Goal: Find specific page/section: Find specific page/section

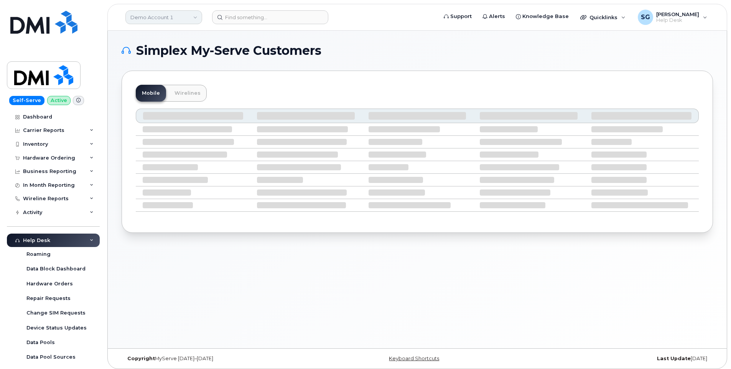
click at [166, 18] on link "Demo Account 1" at bounding box center [163, 17] width 77 height 14
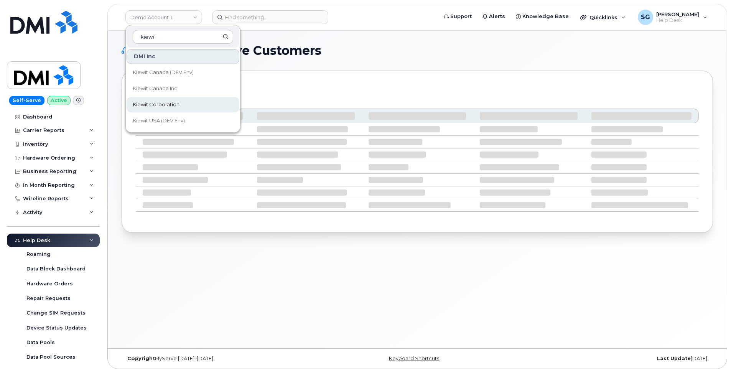
type input "kiewi"
click at [162, 101] on link "Kiewit Corporation" at bounding box center [183, 104] width 113 height 15
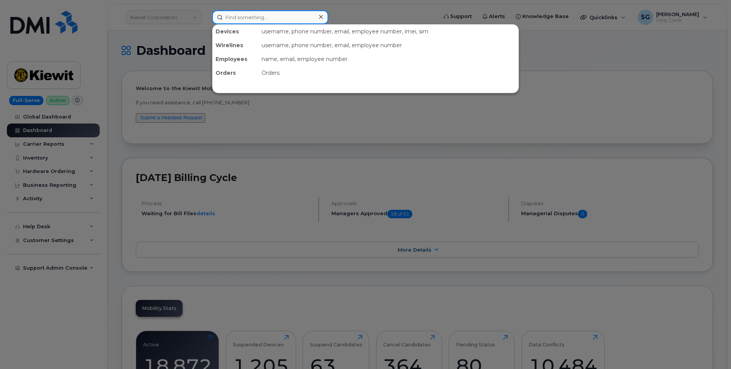
click at [258, 20] on input at bounding box center [270, 17] width 116 height 14
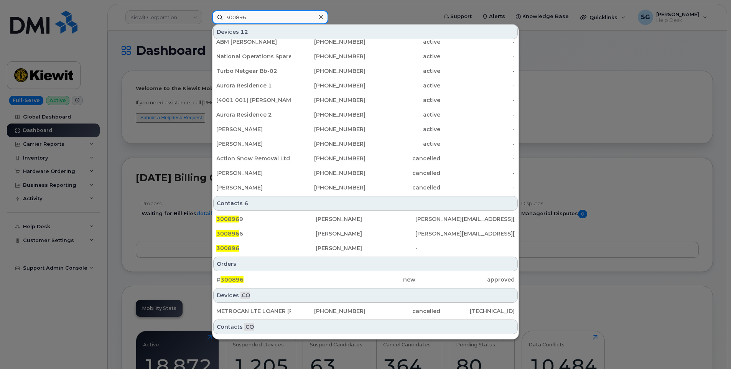
scroll to position [32, 0]
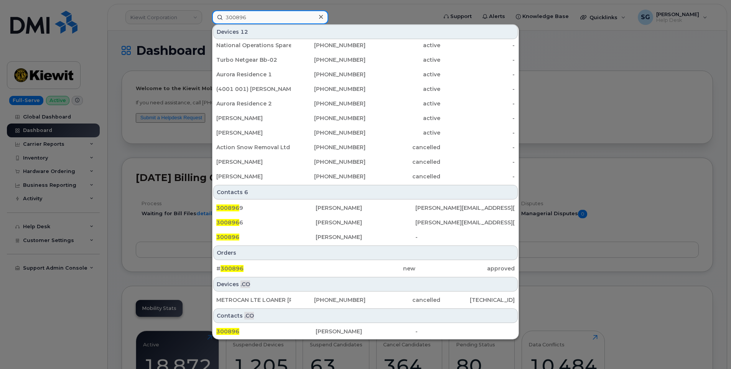
type input "300896"
click at [325, 261] on div "# 300896 new approved" at bounding box center [365, 268] width 306 height 15
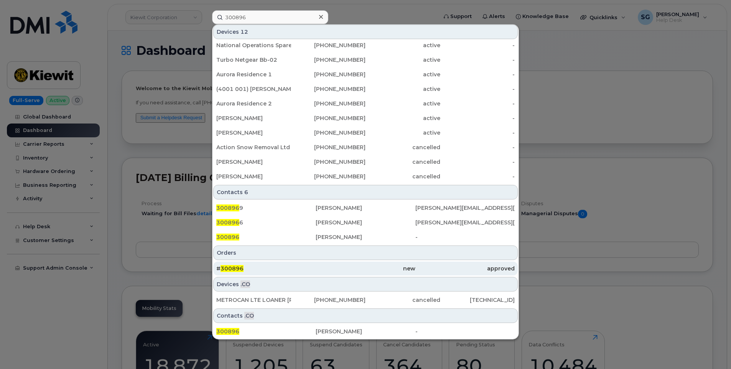
click at [340, 265] on div "new" at bounding box center [365, 269] width 99 height 8
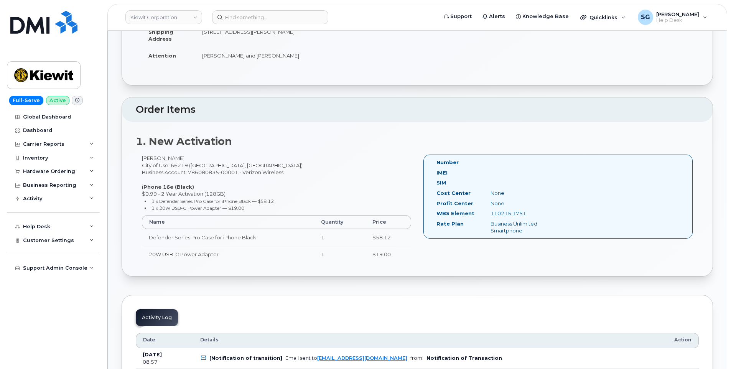
scroll to position [153, 0]
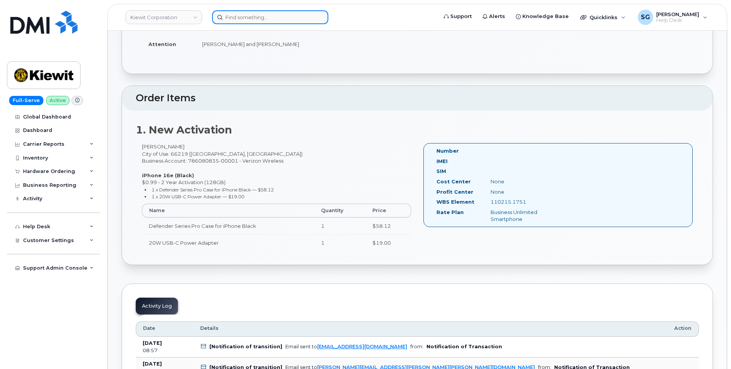
click at [283, 17] on input at bounding box center [270, 17] width 116 height 14
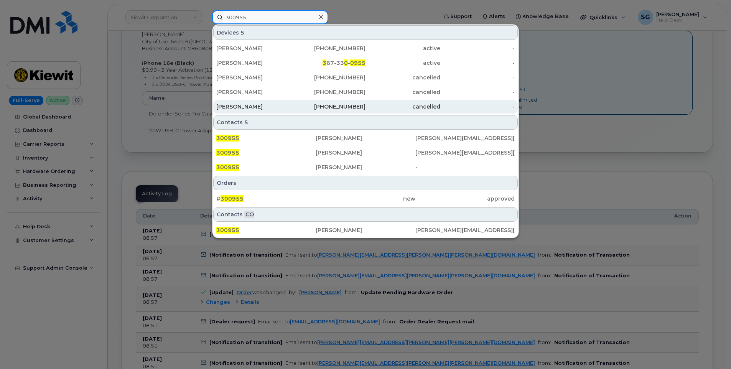
scroll to position [268, 0]
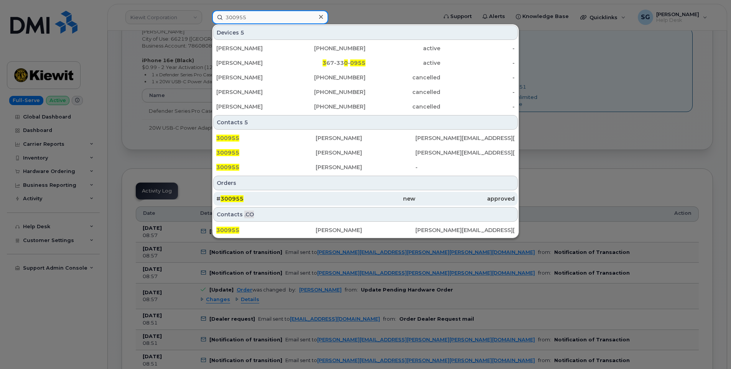
type input "300955"
click at [331, 199] on div "new" at bounding box center [365, 199] width 99 height 8
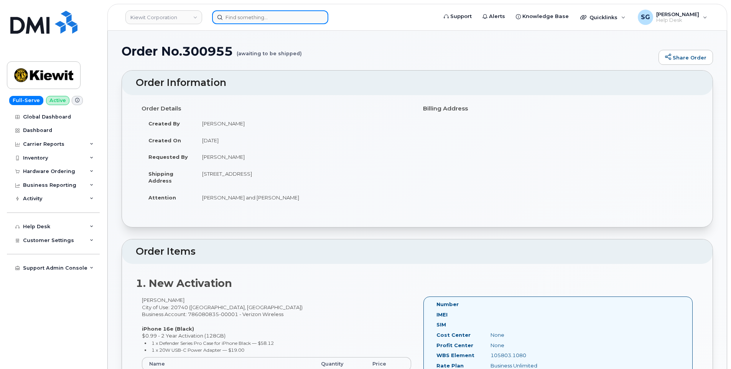
click at [253, 15] on input at bounding box center [270, 17] width 116 height 14
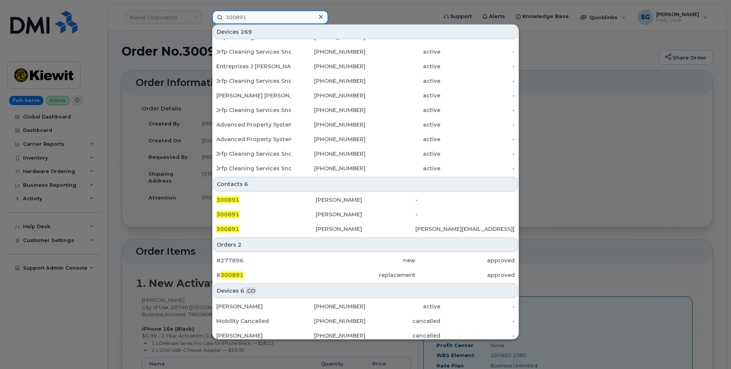
scroll to position [192, 0]
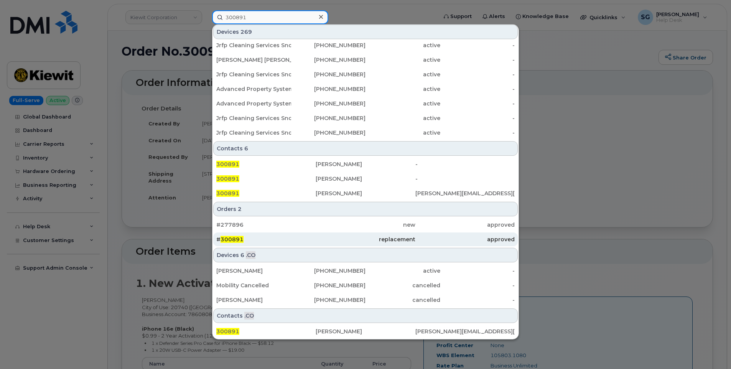
type input "300891"
click at [263, 242] on div "# 300891" at bounding box center [265, 239] width 99 height 8
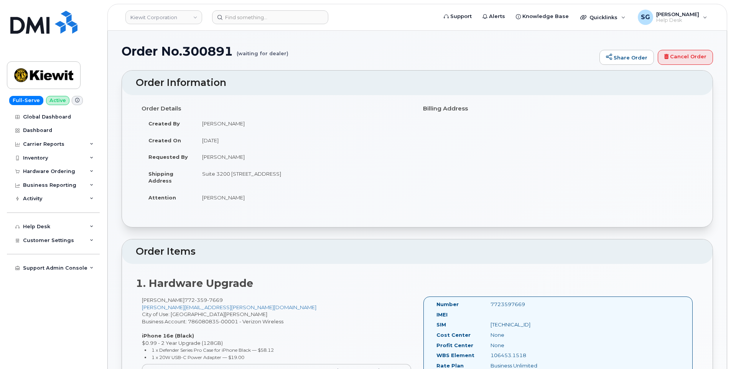
scroll to position [115, 0]
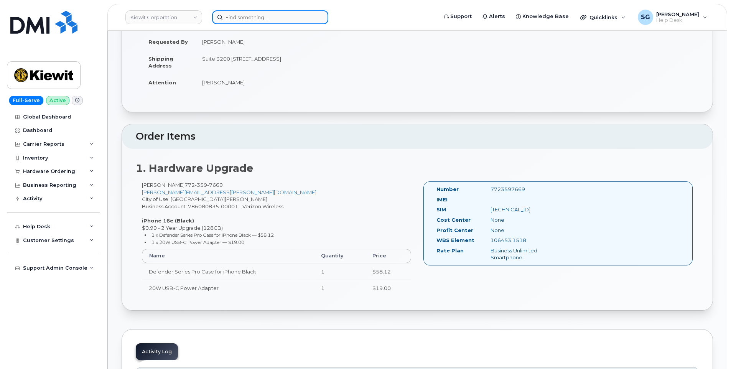
click at [276, 16] on input at bounding box center [270, 17] width 116 height 14
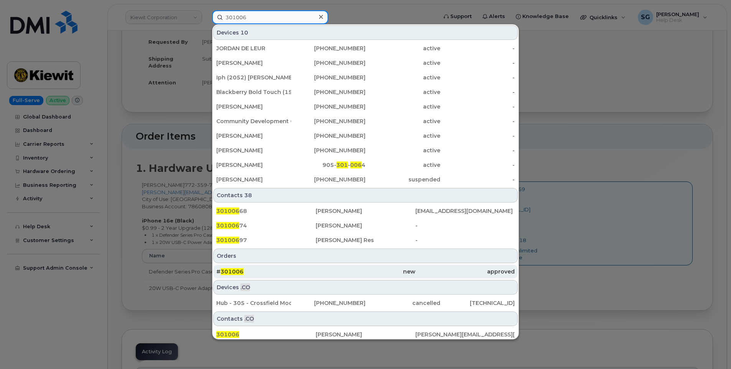
type input "301006"
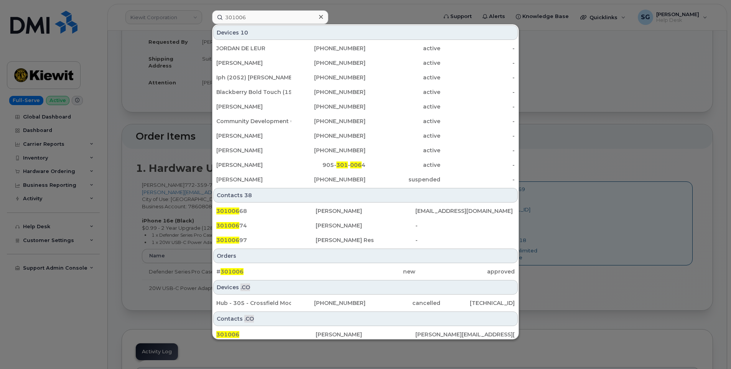
drag, startPoint x: 431, startPoint y: 276, endPoint x: 427, endPoint y: 279, distance: 5.0
click at [431, 276] on div "approved" at bounding box center [464, 272] width 99 height 14
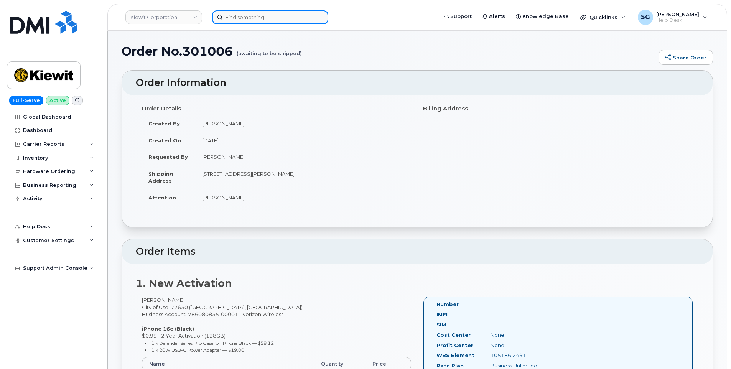
click at [270, 15] on input at bounding box center [270, 17] width 116 height 14
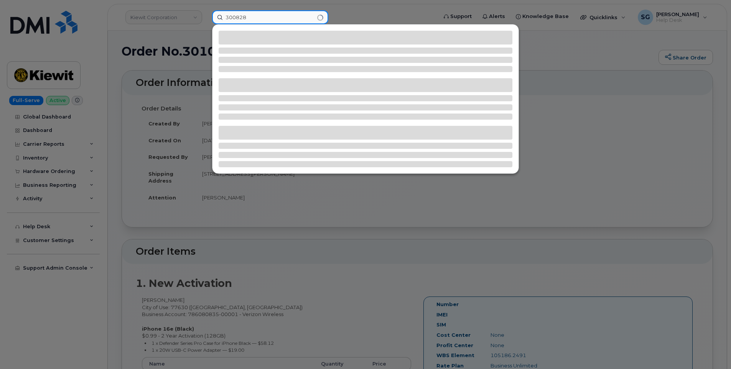
type input "300828"
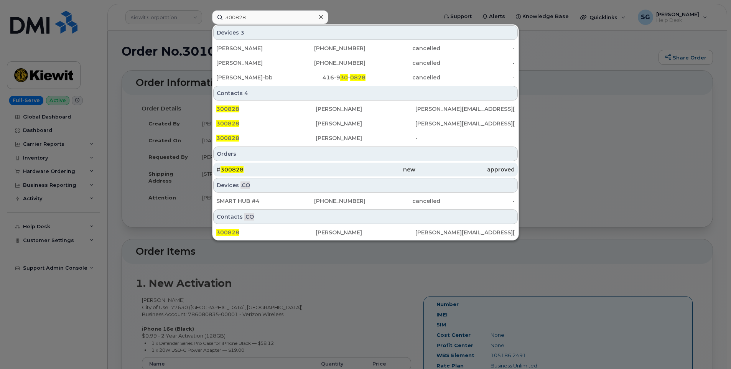
drag, startPoint x: 344, startPoint y: 175, endPoint x: 354, endPoint y: 169, distance: 11.7
click at [344, 175] on div "new" at bounding box center [365, 170] width 99 height 14
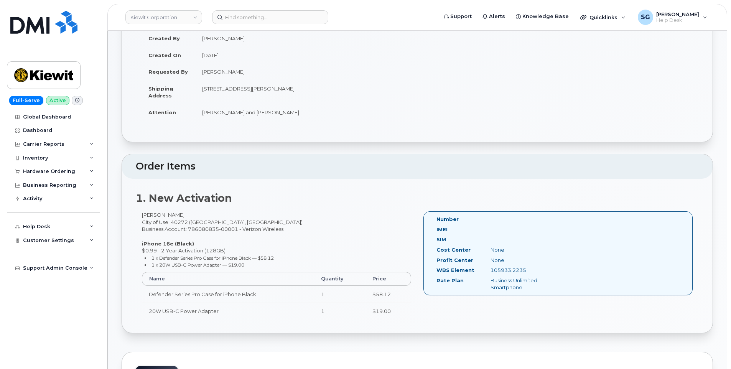
scroll to position [153, 0]
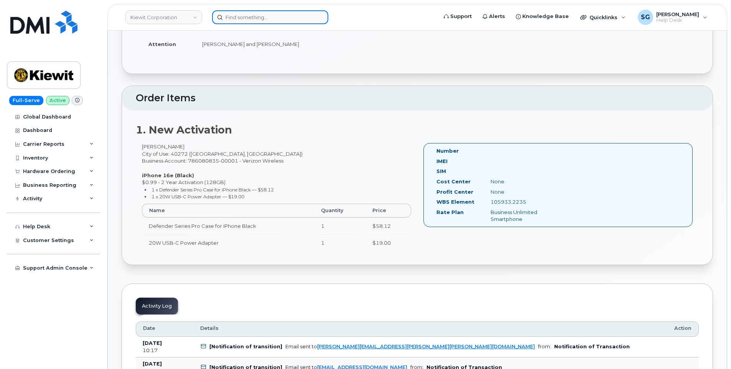
click at [251, 17] on input at bounding box center [270, 17] width 116 height 14
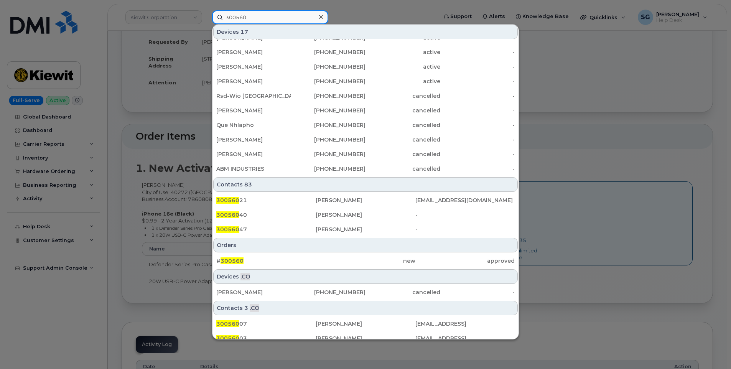
scroll to position [115, 0]
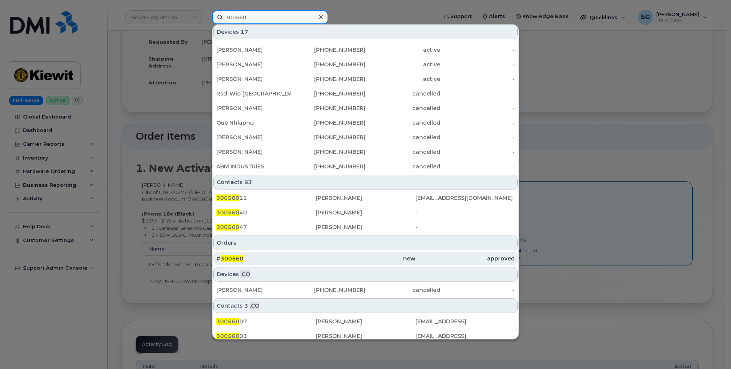
type input "300560"
drag, startPoint x: 247, startPoint y: 256, endPoint x: 258, endPoint y: 252, distance: 11.3
click at [247, 256] on div "# 300560" at bounding box center [265, 259] width 99 height 8
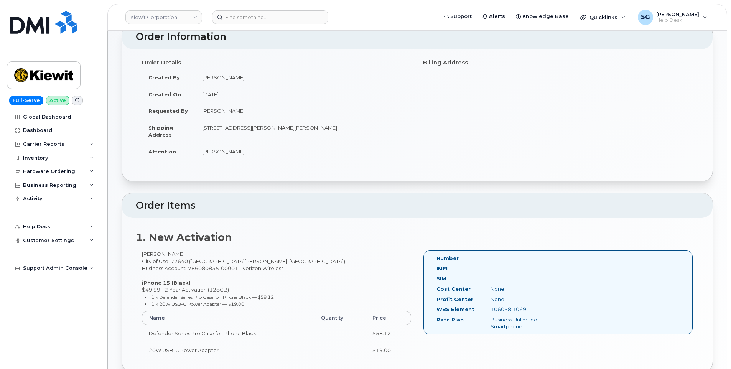
scroll to position [115, 0]
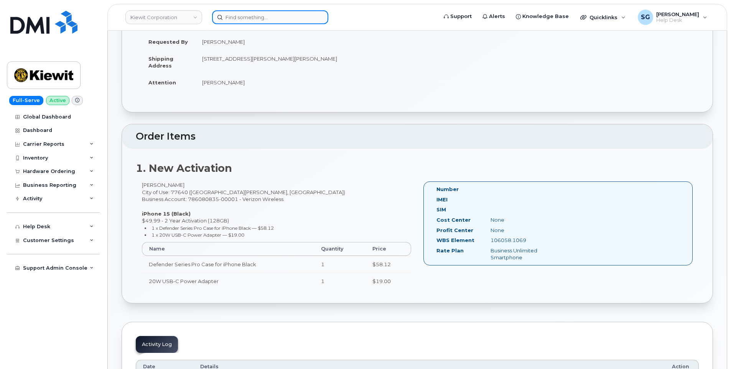
click at [252, 21] on input at bounding box center [270, 17] width 116 height 14
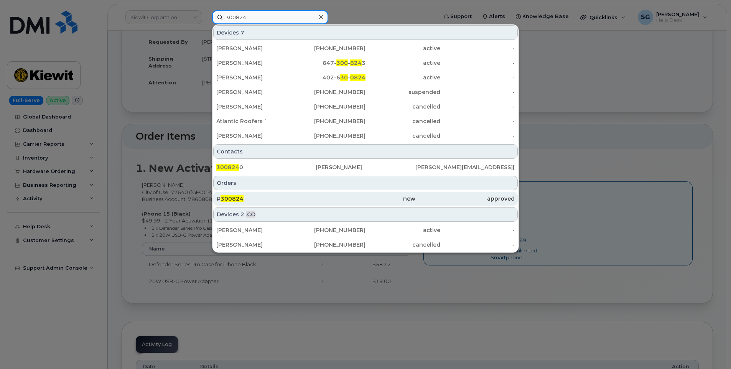
type input "300824"
click at [255, 196] on div "# 300824" at bounding box center [265, 199] width 99 height 8
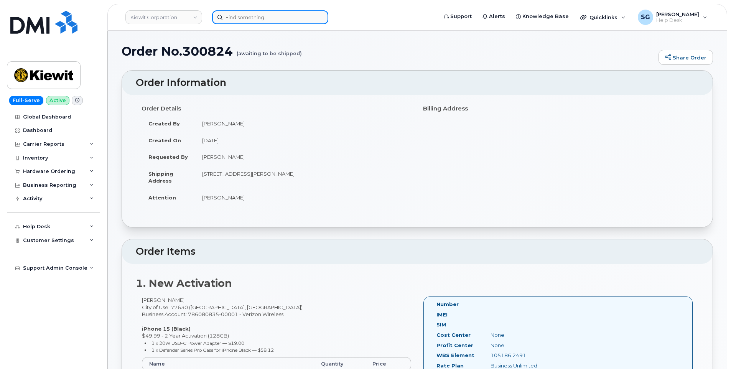
click at [295, 21] on input at bounding box center [270, 17] width 116 height 14
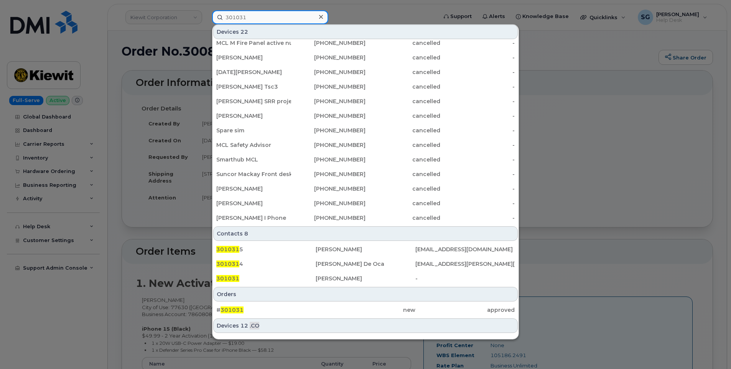
scroll to position [115, 0]
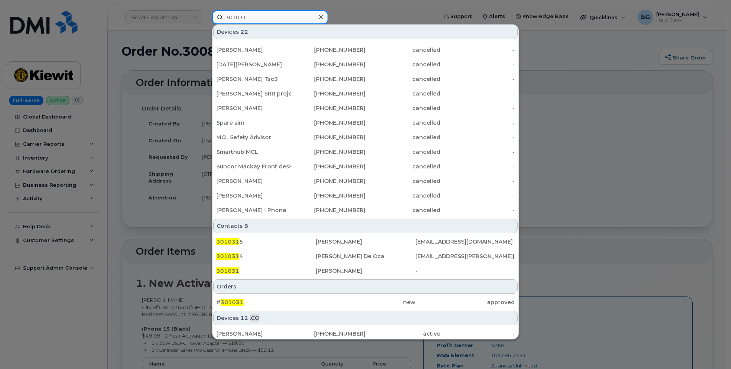
type input "301031"
click at [283, 312] on div "Devices 12 .CO" at bounding box center [365, 318] width 304 height 15
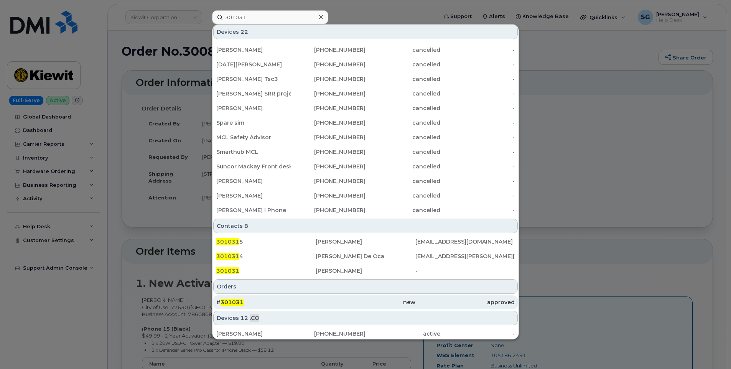
click at [289, 302] on div "# 301031" at bounding box center [265, 302] width 99 height 8
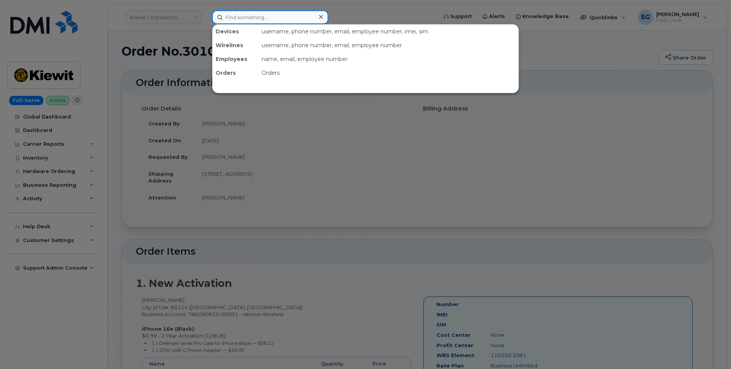
click at [278, 21] on input at bounding box center [270, 17] width 116 height 14
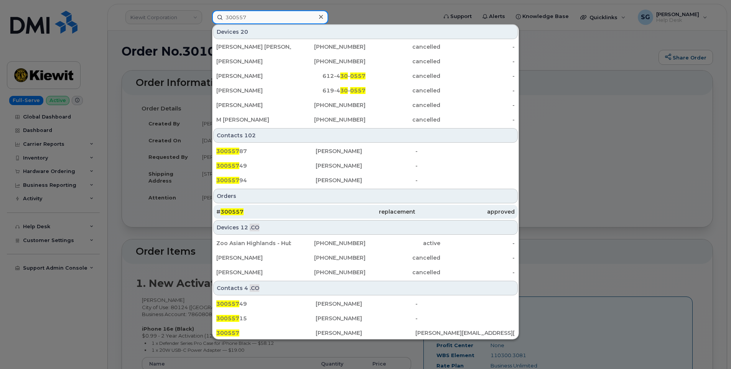
scroll to position [207, 0]
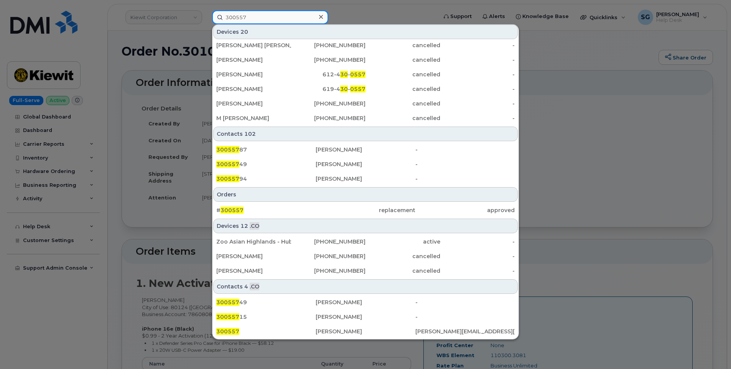
type input "300557"
click at [289, 207] on div "# 300557" at bounding box center [265, 210] width 99 height 8
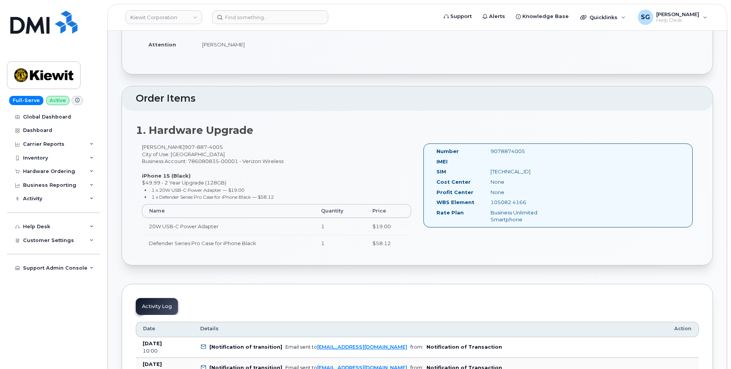
scroll to position [153, 0]
click at [285, 20] on input at bounding box center [270, 17] width 116 height 14
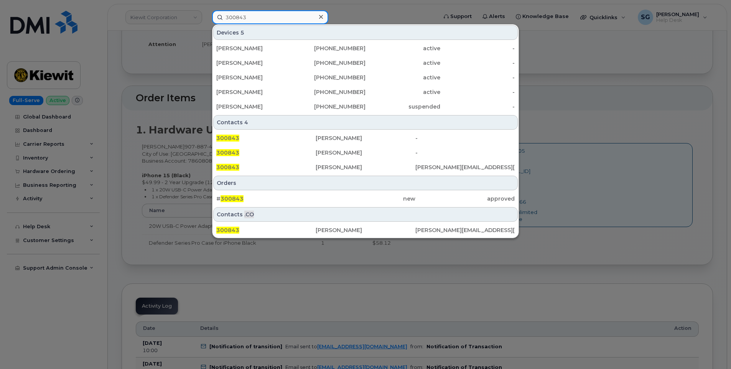
type input "300843"
click at [368, 197] on div "new" at bounding box center [365, 199] width 99 height 8
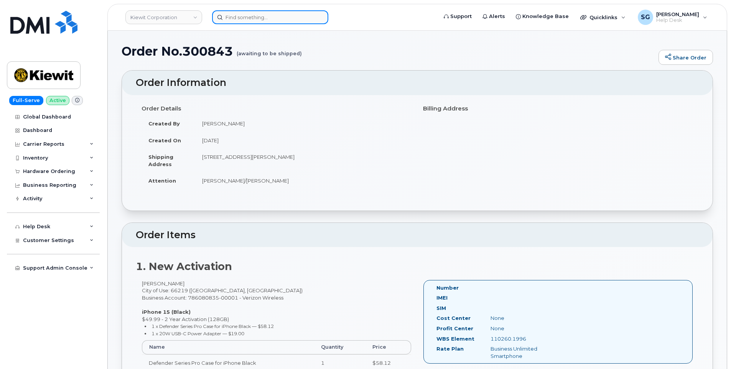
click at [299, 12] on input at bounding box center [270, 17] width 116 height 14
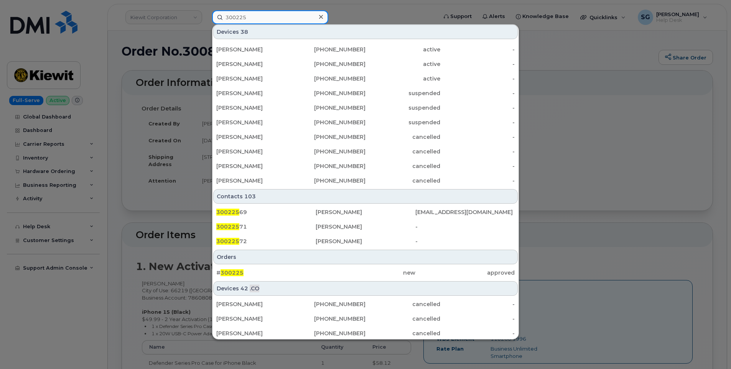
scroll to position [238, 0]
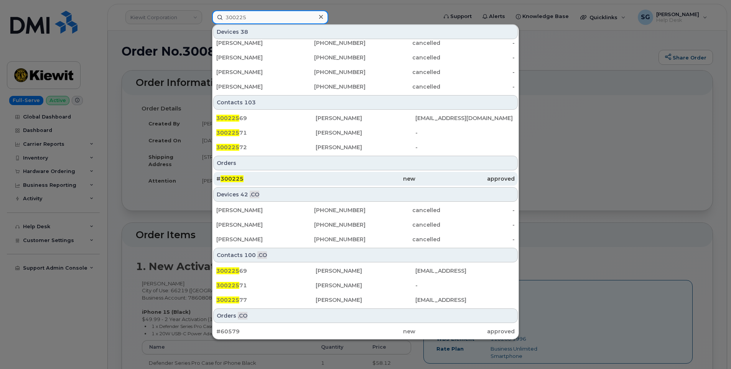
type input "300225"
click at [294, 179] on div "# 300225" at bounding box center [265, 179] width 99 height 8
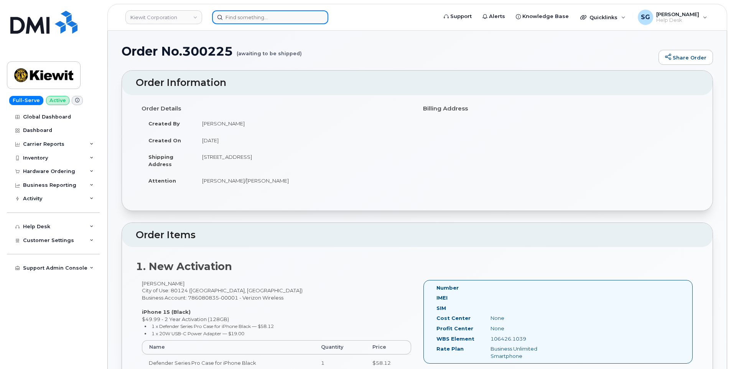
click at [243, 17] on input at bounding box center [270, 17] width 116 height 14
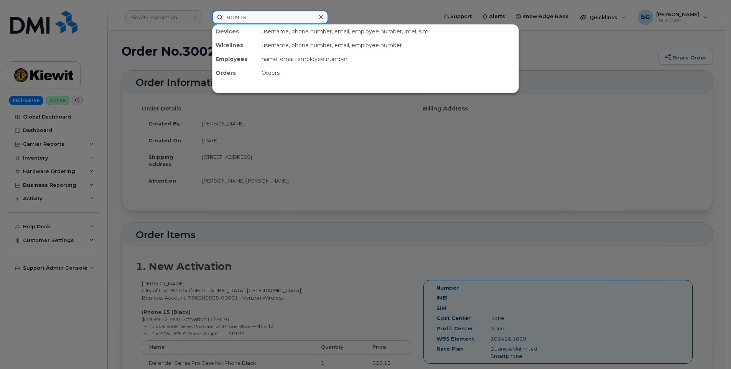
type input "300915"
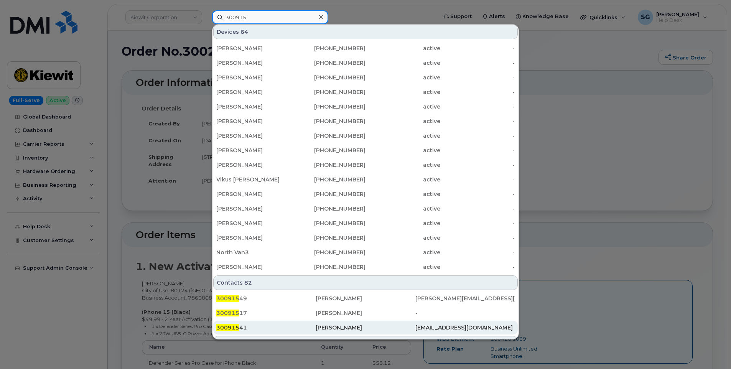
scroll to position [132, 0]
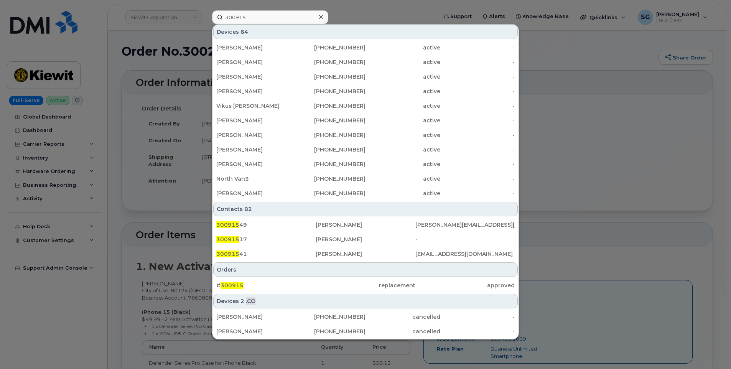
drag, startPoint x: 318, startPoint y: 286, endPoint x: 534, endPoint y: 312, distance: 217.4
click at [318, 286] on div "replacement" at bounding box center [365, 285] width 99 height 8
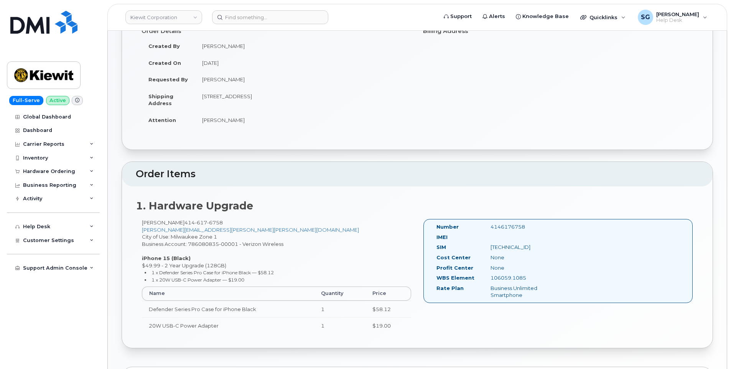
scroll to position [153, 0]
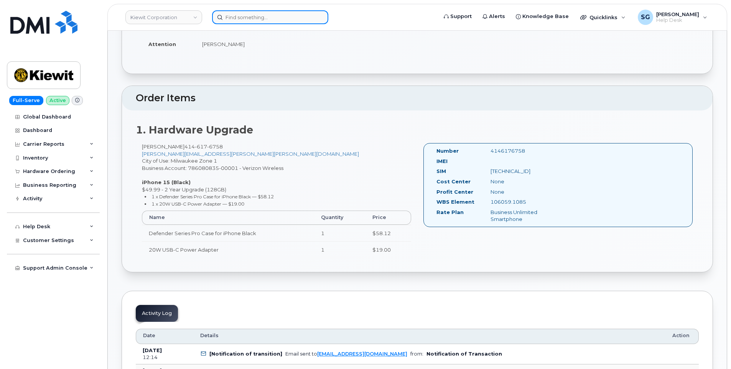
click at [296, 16] on input at bounding box center [270, 17] width 116 height 14
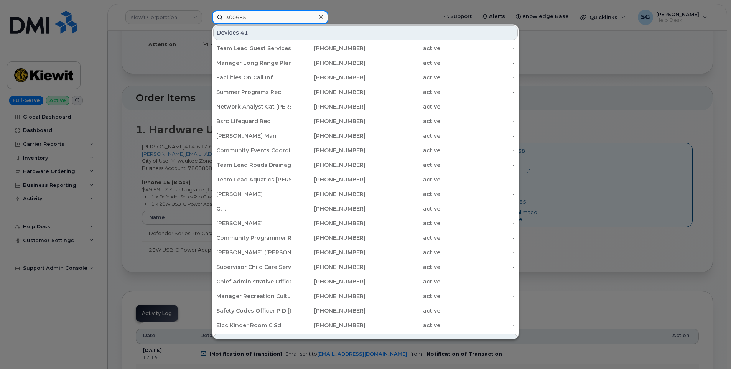
type input "300685"
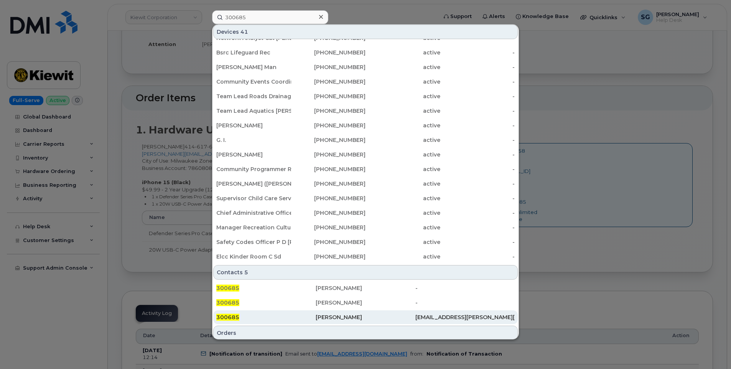
scroll to position [149, 0]
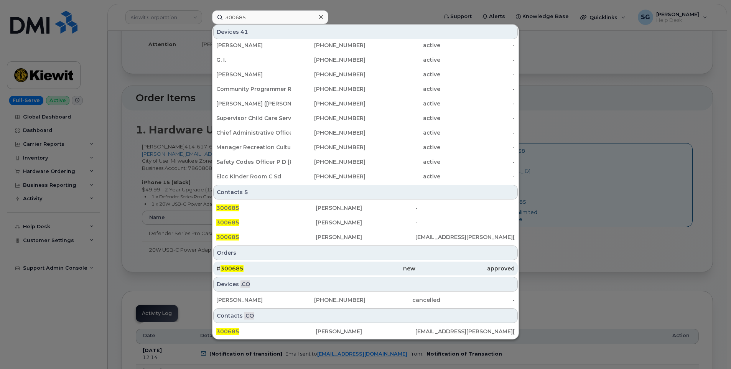
click at [320, 270] on div "new" at bounding box center [365, 269] width 99 height 8
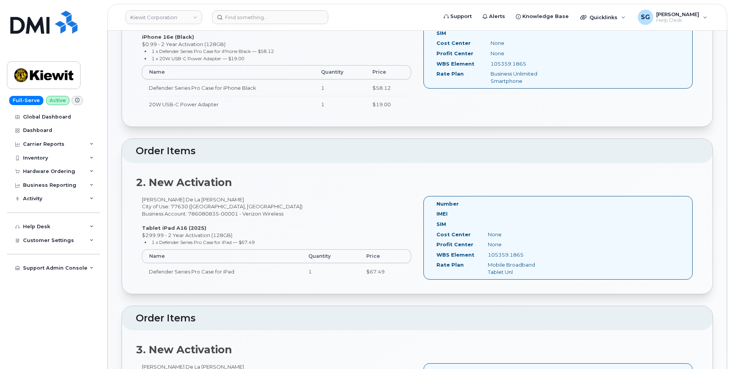
scroll to position [383, 0]
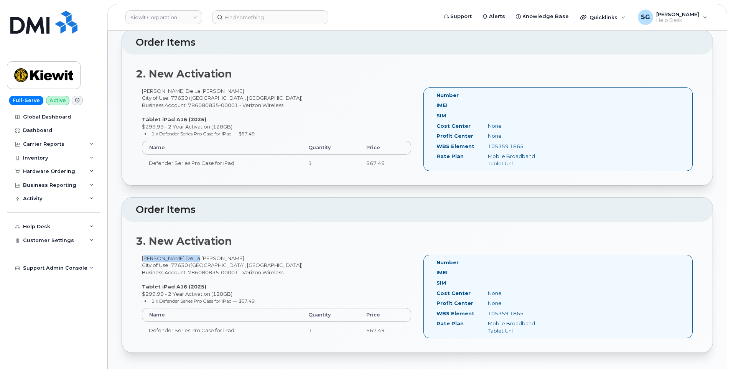
drag, startPoint x: 198, startPoint y: 259, endPoint x: 142, endPoint y: 260, distance: 56.0
click at [142, 260] on div "[PERSON_NAME] De La [PERSON_NAME] City of Use: 77630 ([GEOGRAPHIC_DATA], [GEOGR…" at bounding box center [276, 300] width 281 height 91
copy div "[PERSON_NAME] De La [PERSON_NAME]"
click at [255, 20] on input at bounding box center [270, 17] width 116 height 14
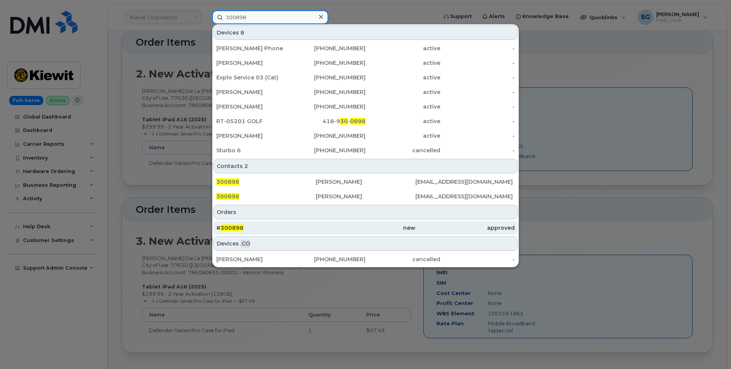
type input "300898"
click at [327, 228] on div "new" at bounding box center [365, 228] width 99 height 8
click at [335, 229] on div "new" at bounding box center [365, 228] width 99 height 8
